Goal: Find specific page/section: Find specific page/section

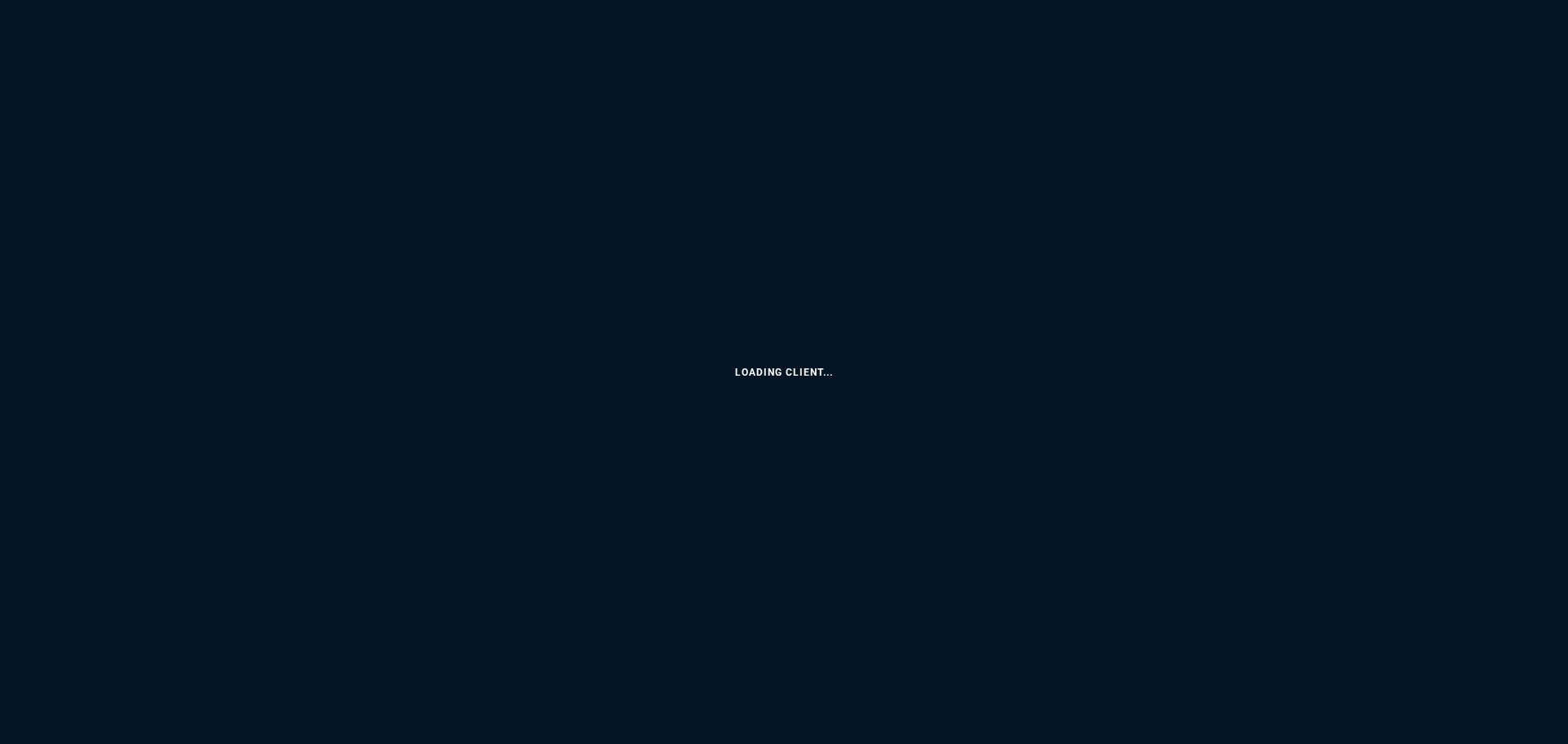
select select
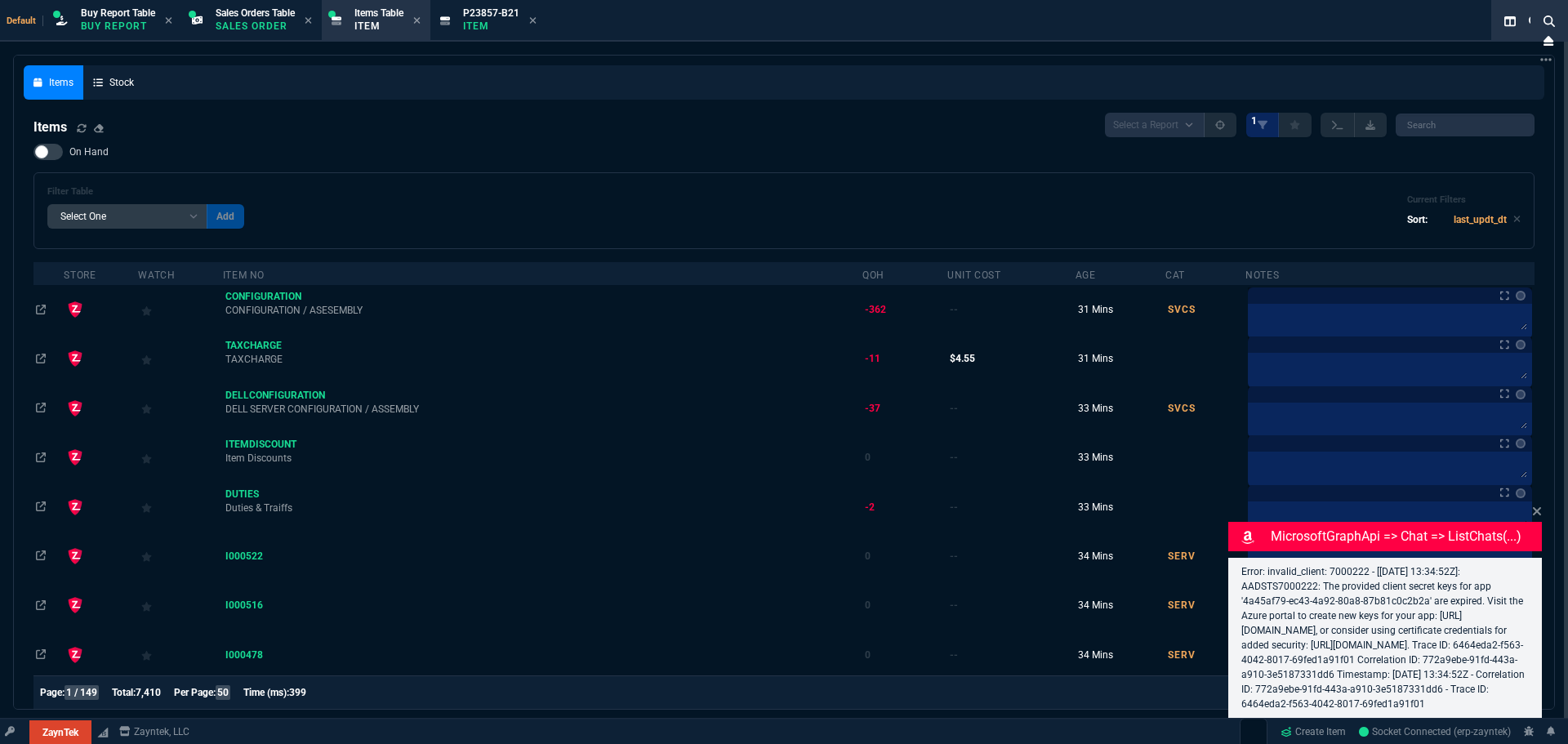
select select "9: OCAM"
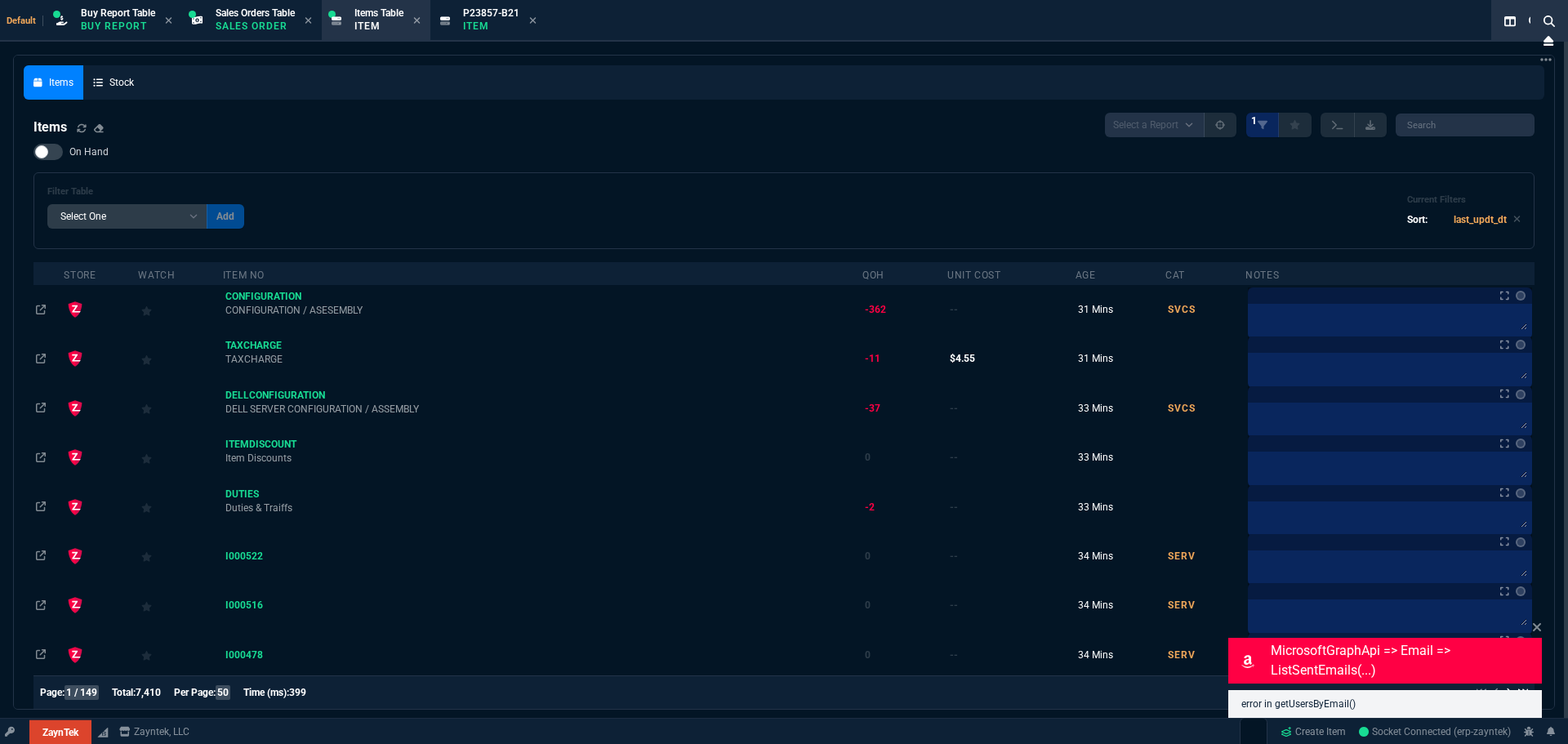
click at [0, 0] on span "Fornida" at bounding box center [0, 0] width 0 height 0
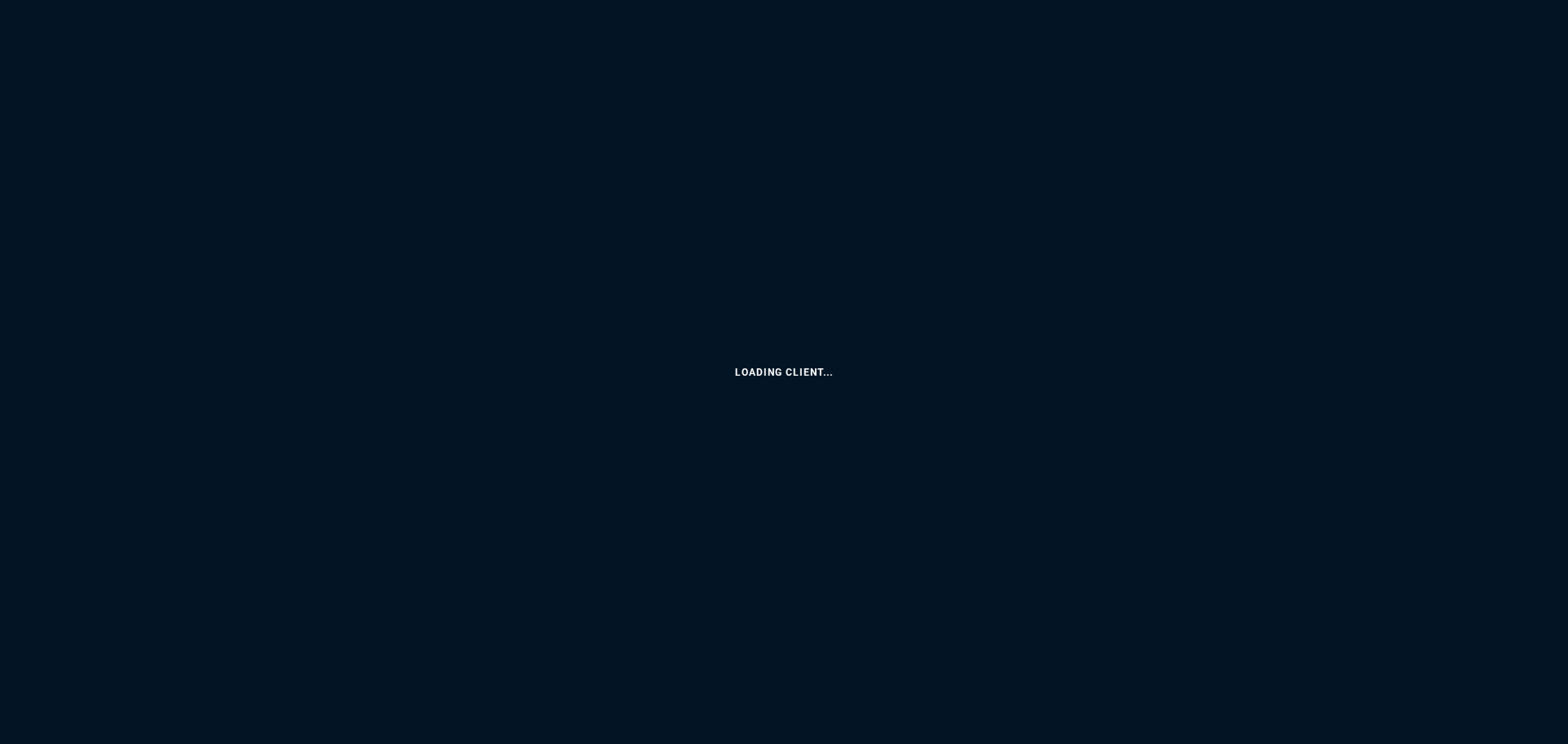
select select "9: OCAM"
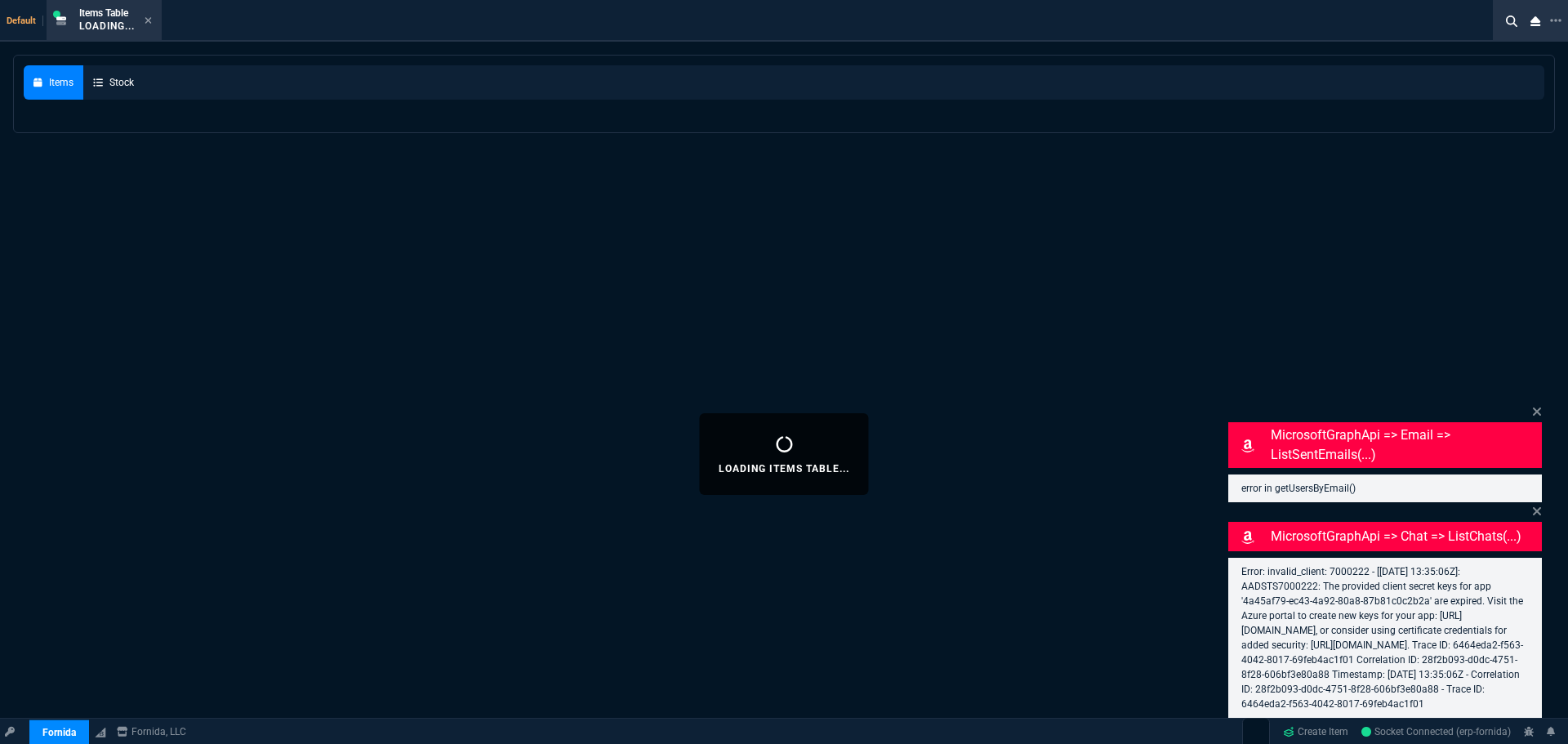
select select
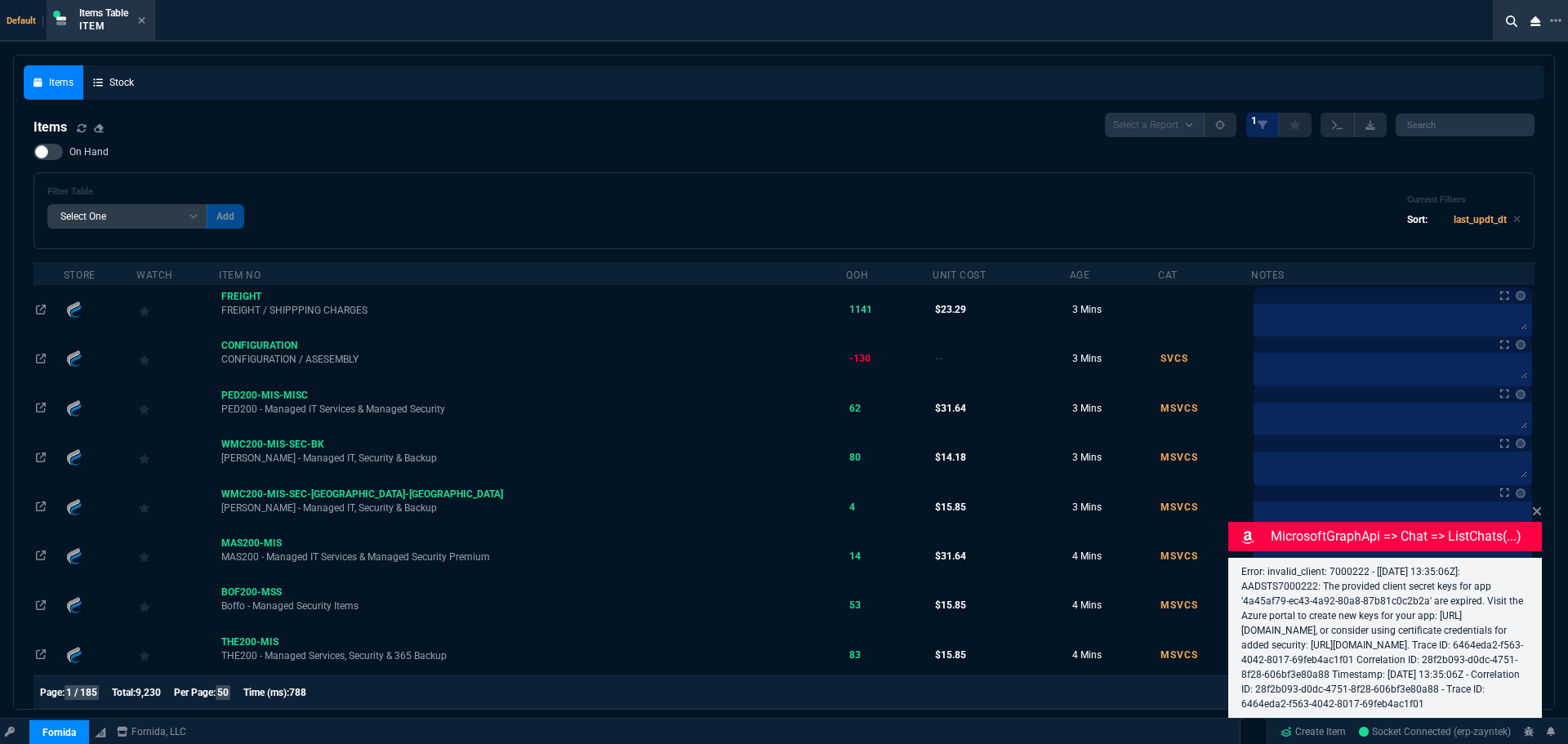
click at [21, 11] on div "Default Items Table Item" at bounding box center [752, 20] width 1503 height 42
click at [17, 19] on span "Default" at bounding box center [25, 20] width 37 height 10
click at [24, 9] on div "Default Items Table Item" at bounding box center [752, 20] width 1503 height 42
click at [18, 19] on span "Default" at bounding box center [25, 20] width 37 height 10
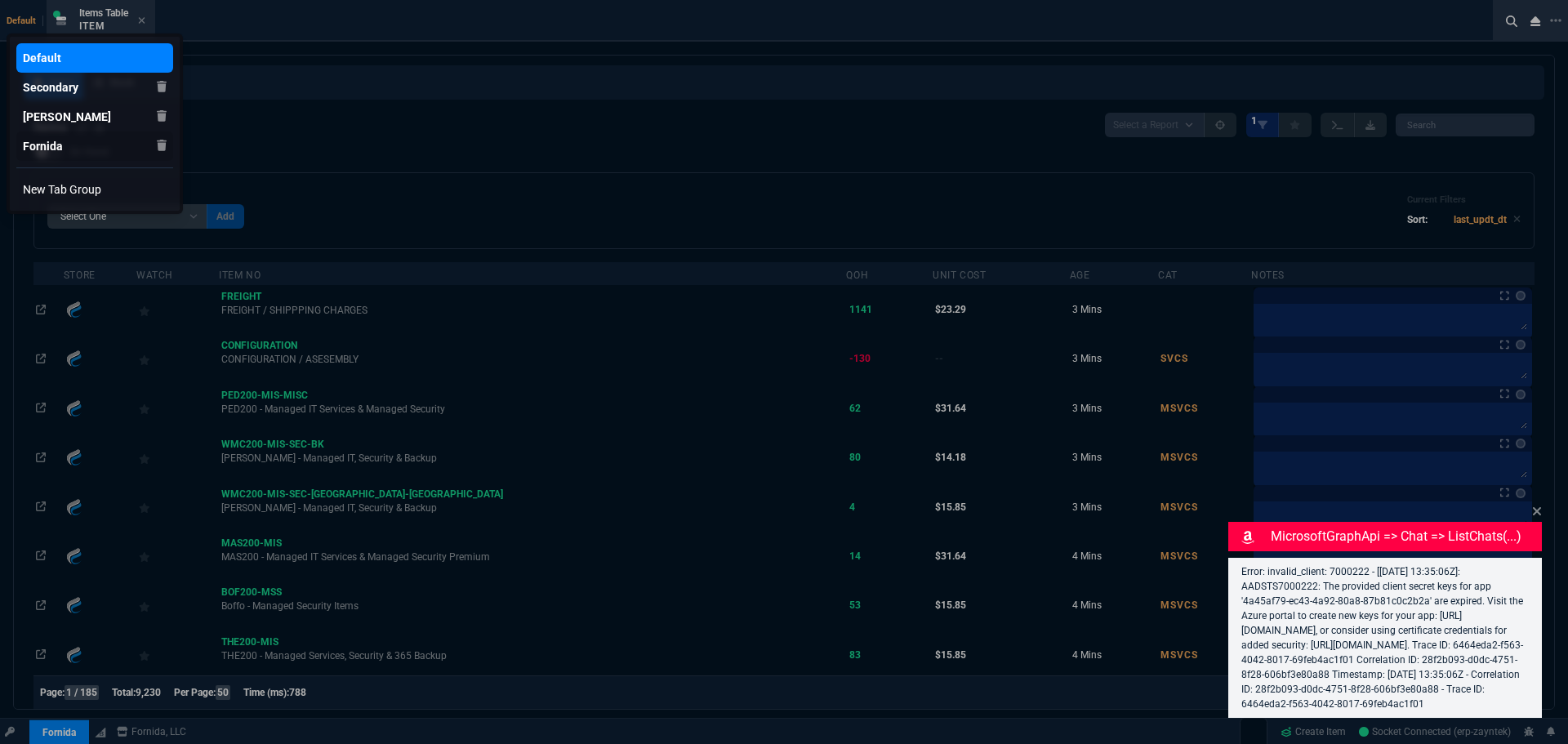
click at [61, 135] on link "Fornida" at bounding box center [95, 147] width 157 height 30
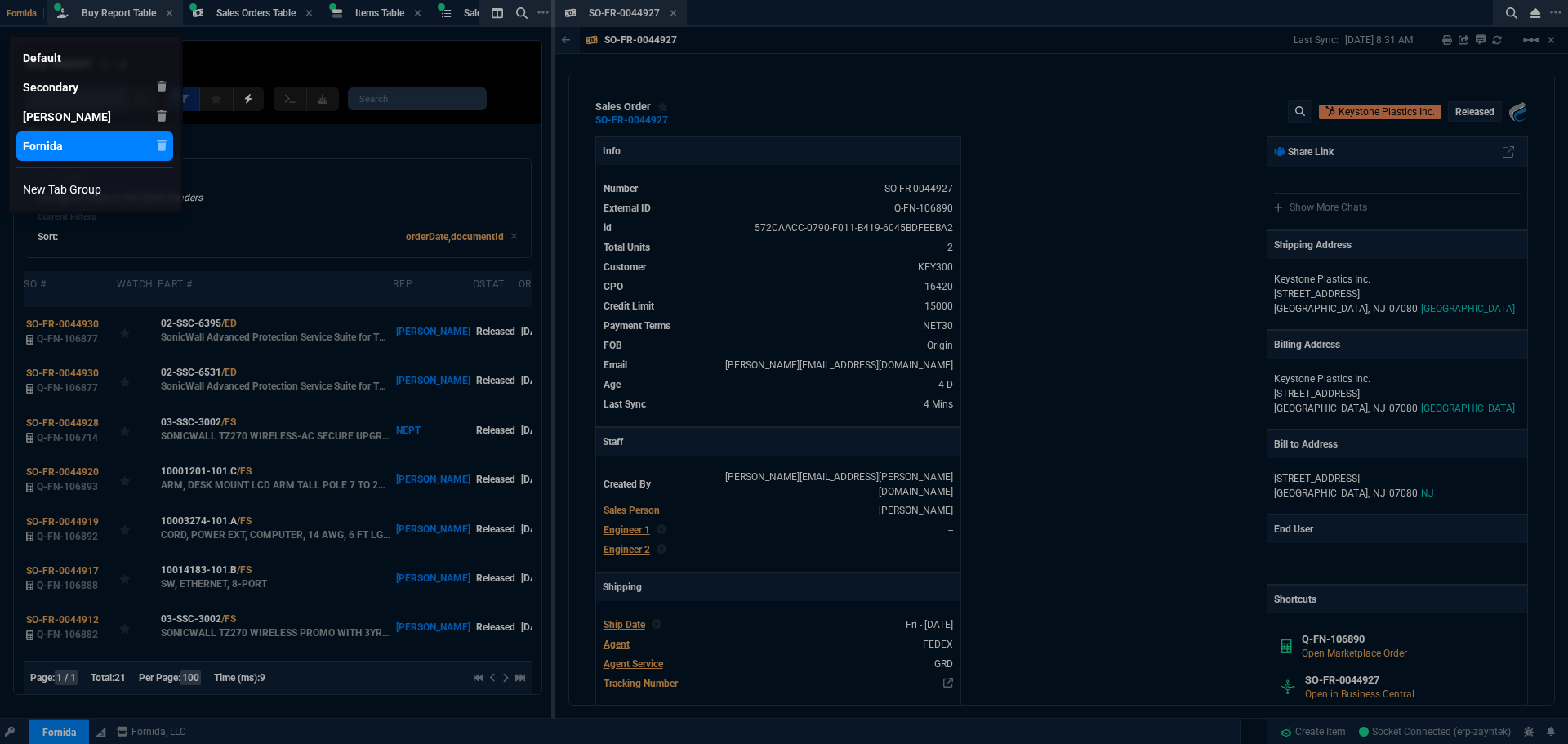
click at [677, 12] on div at bounding box center [784, 372] width 1568 height 744
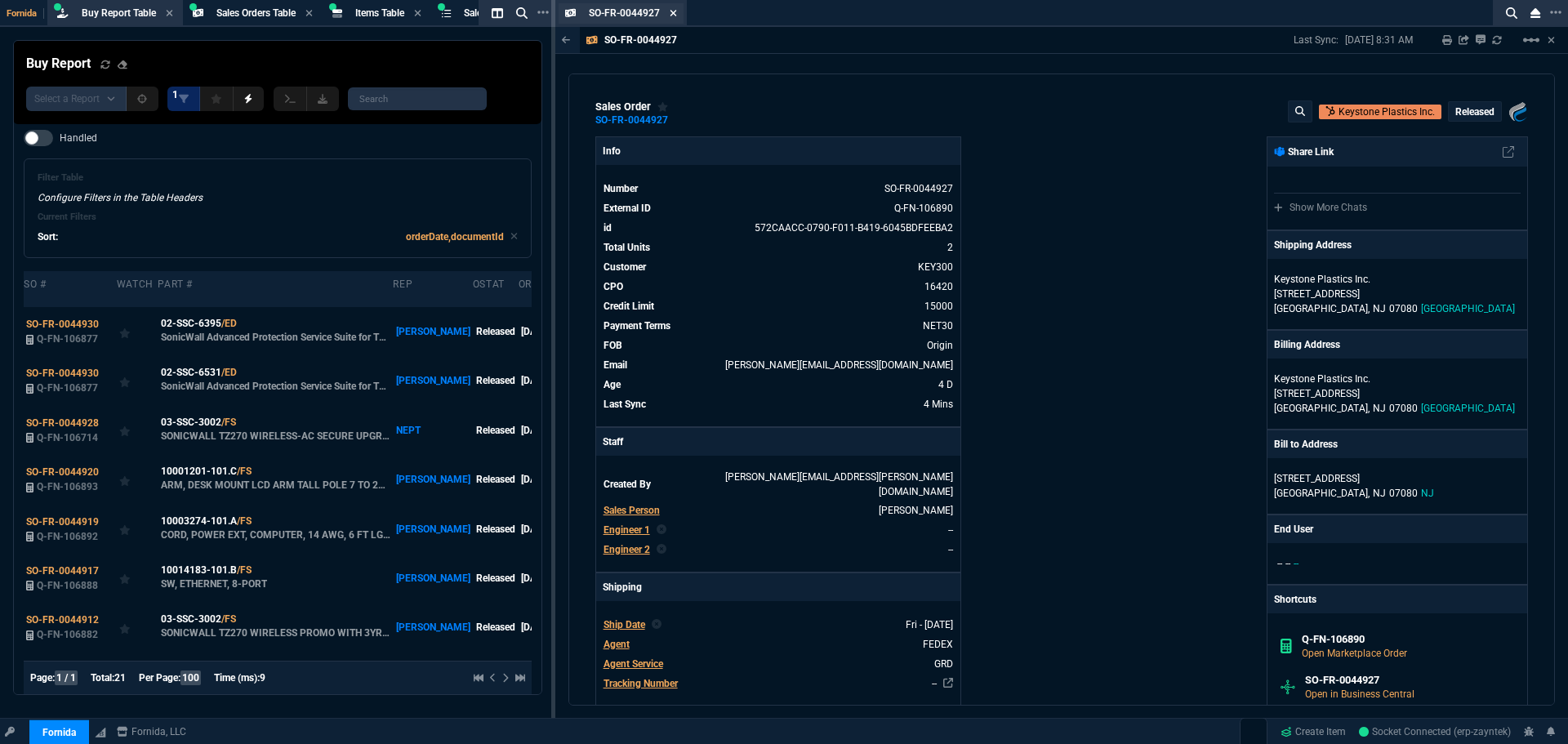
click at [676, 13] on icon at bounding box center [674, 13] width 7 height 10
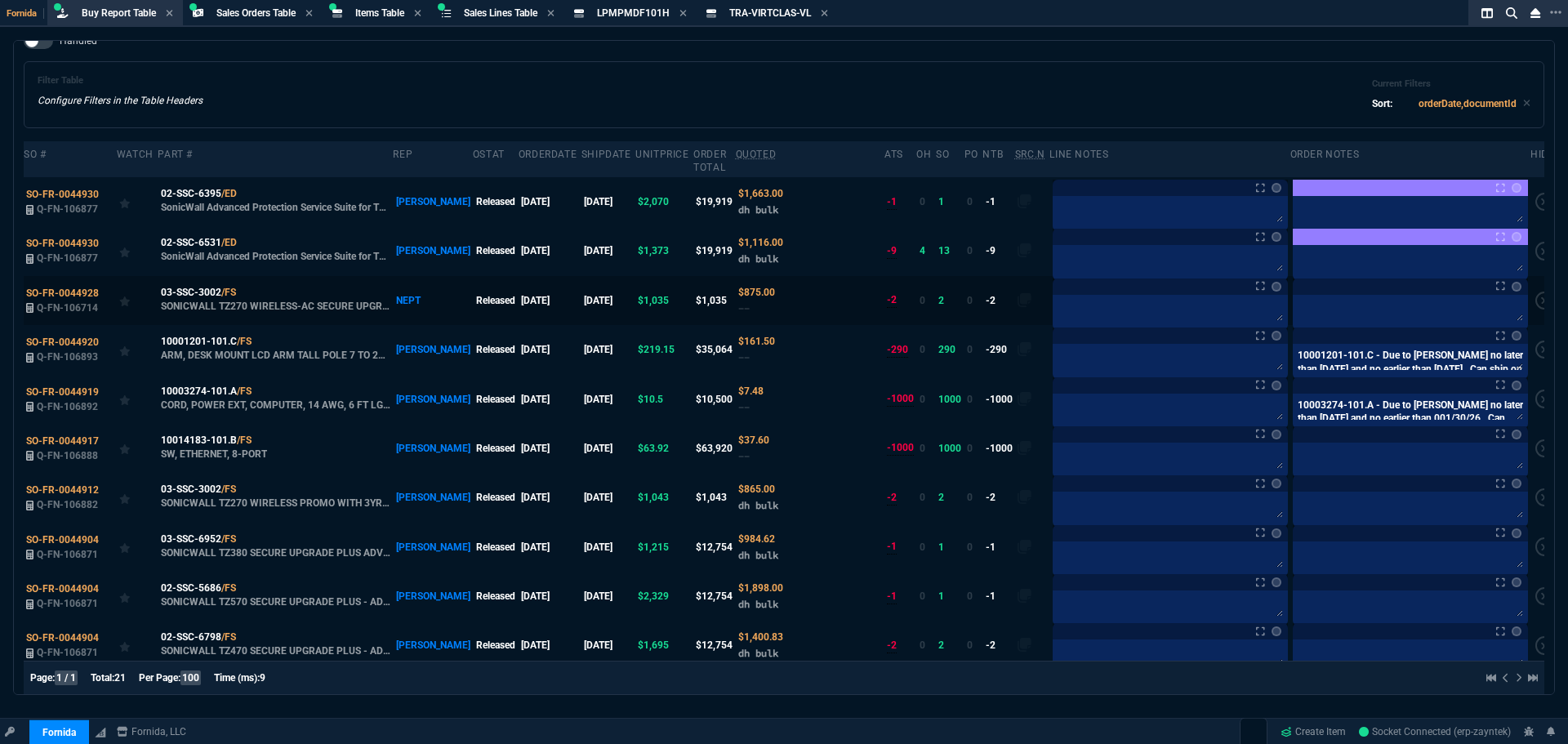
scroll to position [76, 0]
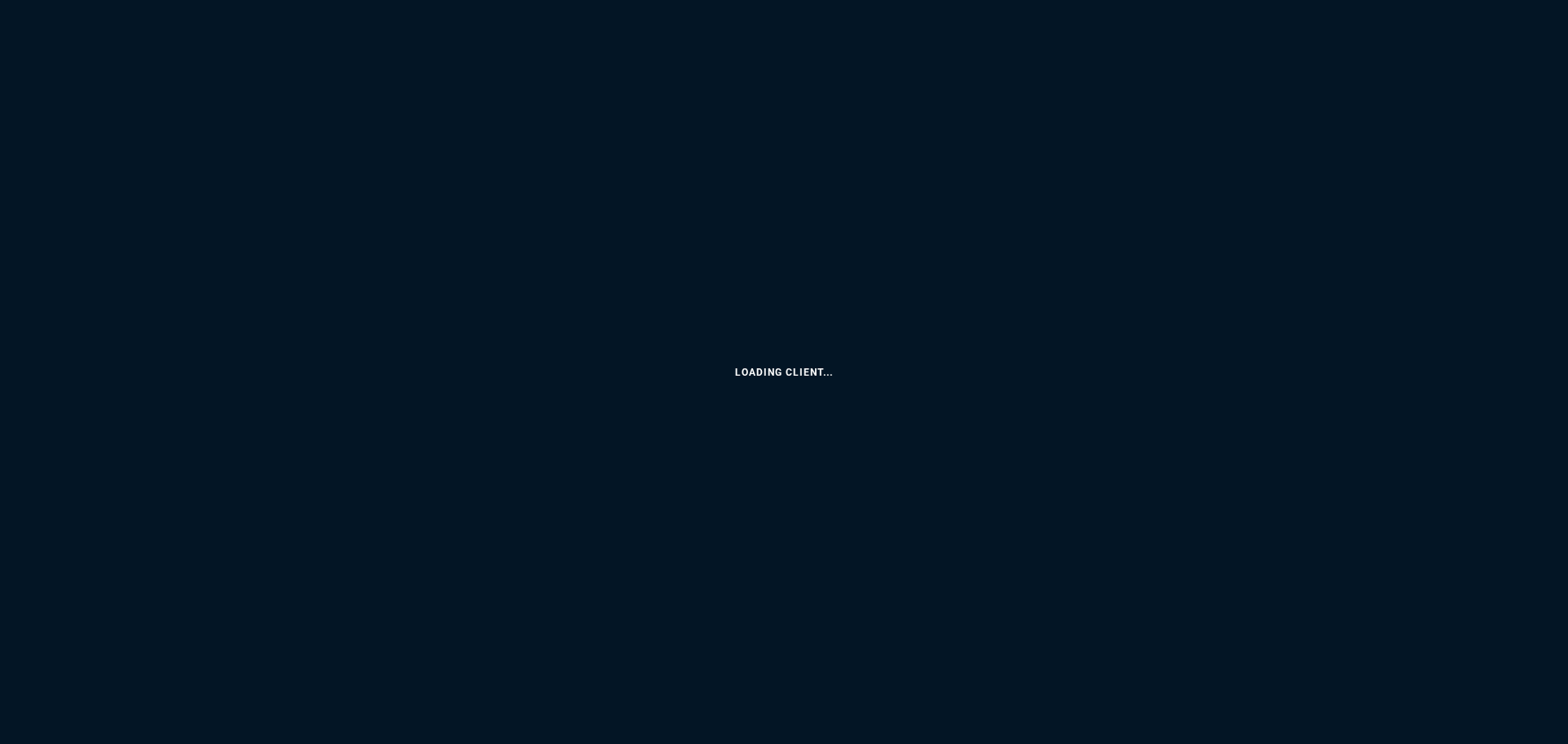
select select
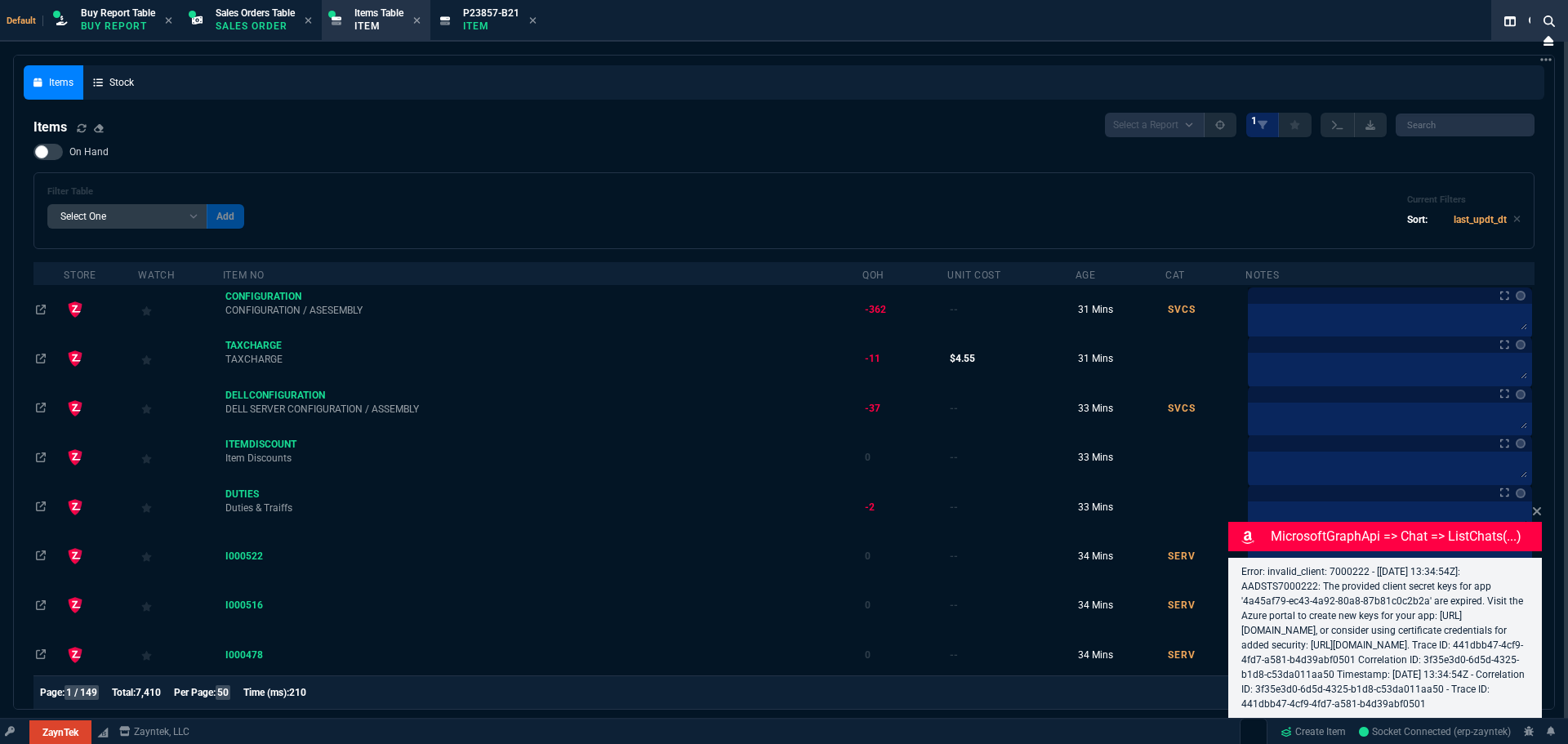
select select "9: OCAM"
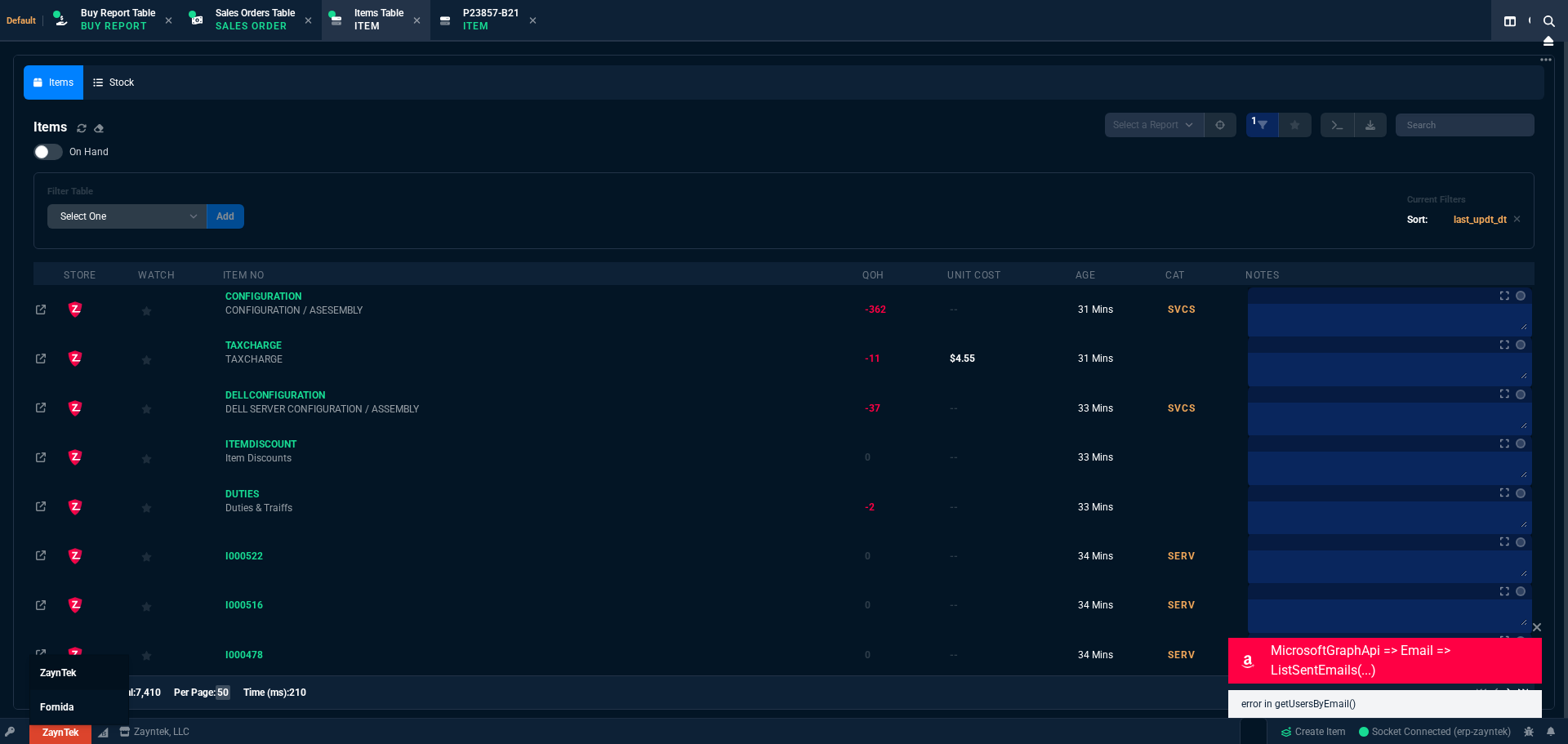
click at [75, 680] on link "ZaynTek" at bounding box center [80, 673] width 98 height 34
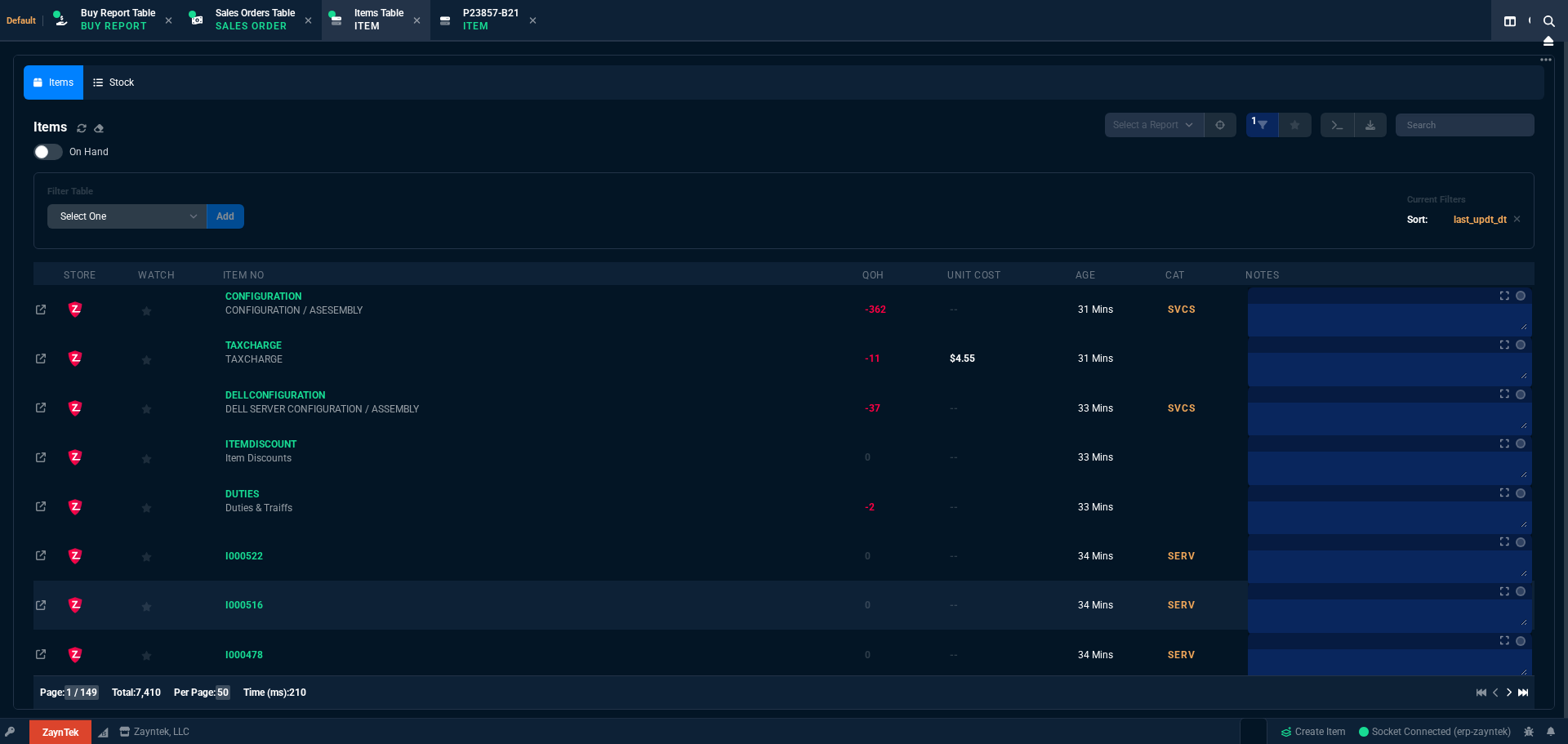
drag, startPoint x: 80, startPoint y: 679, endPoint x: 96, endPoint y: 617, distance: 64.0
click at [0, 0] on link "ZaynTek" at bounding box center [0, 0] width 0 height 0
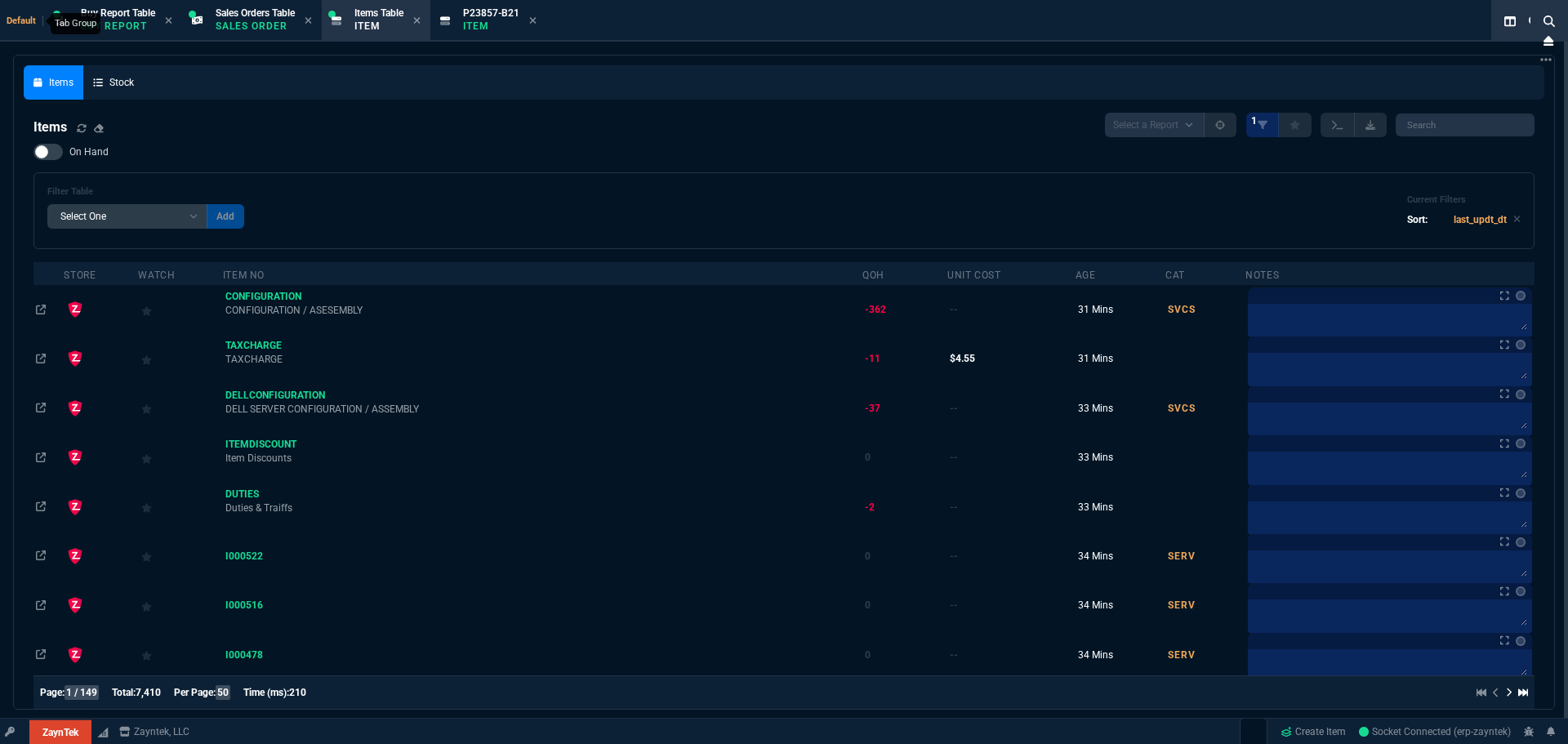
click at [23, 17] on span "Default" at bounding box center [25, 20] width 37 height 10
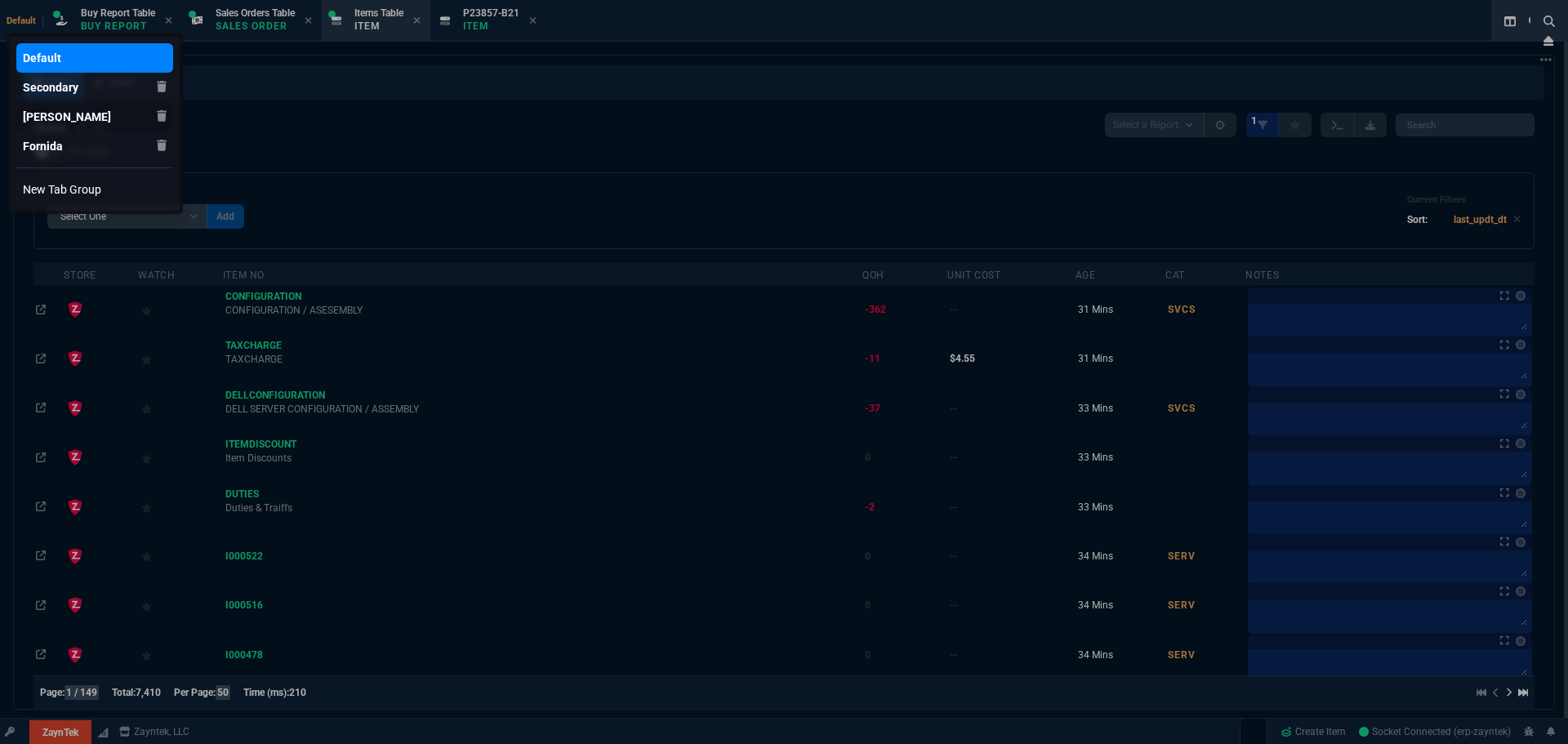
click at [80, 117] on div "[PERSON_NAME]" at bounding box center [75, 117] width 105 height 17
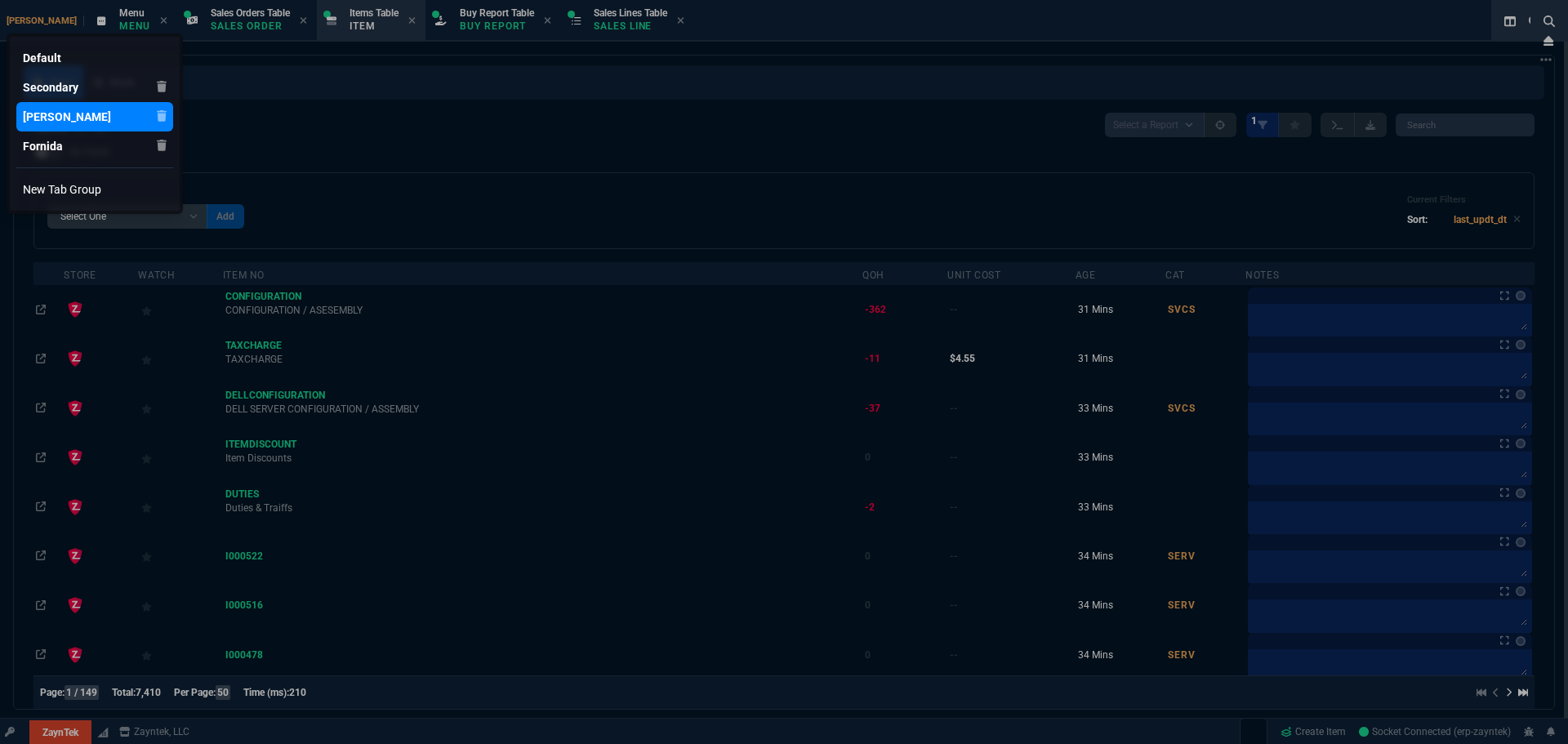
click at [72, 118] on div "[PERSON_NAME]" at bounding box center [75, 117] width 105 height 17
click at [381, 107] on div at bounding box center [784, 372] width 1568 height 744
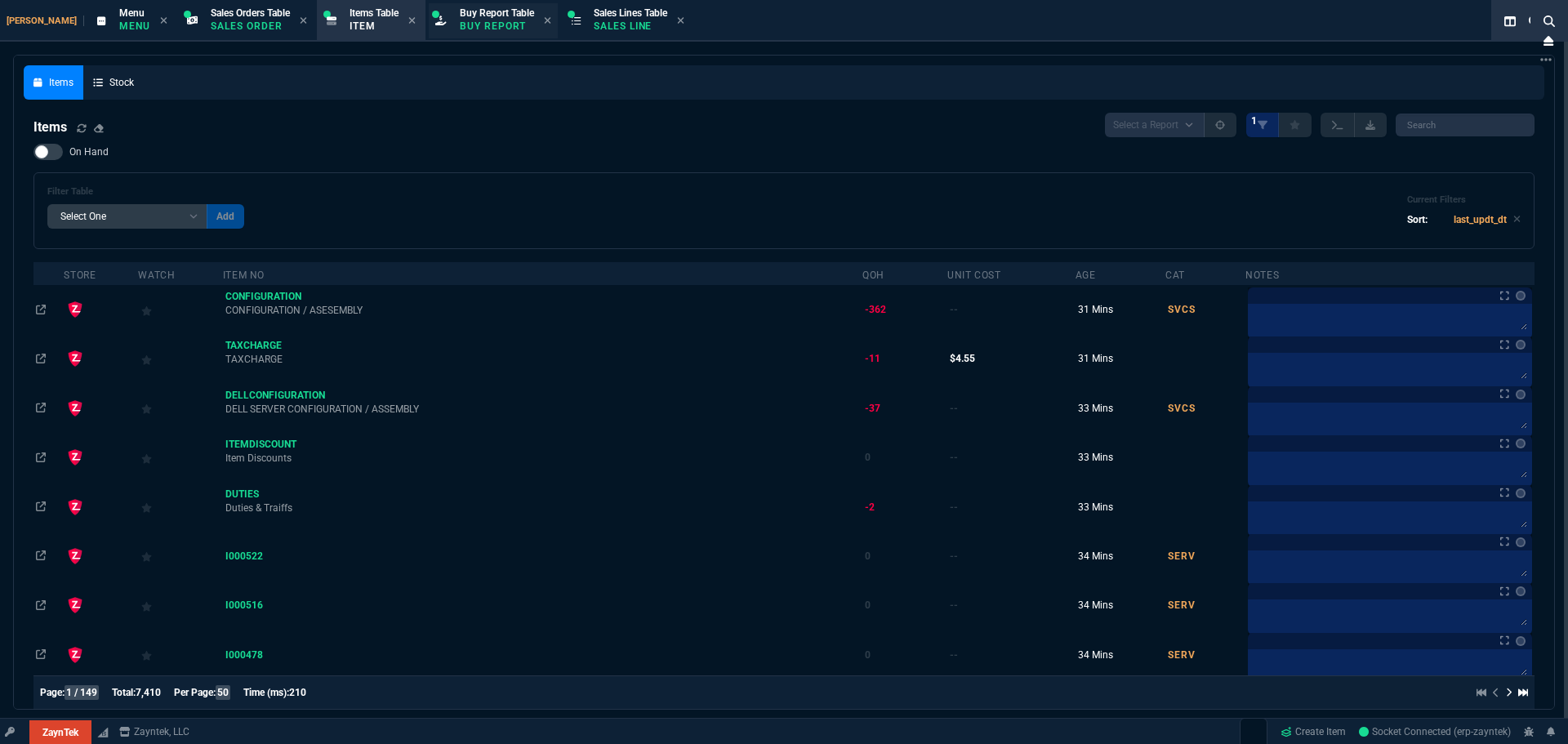
click at [481, 22] on p "Buy Report" at bounding box center [497, 26] width 74 height 13
